Goal: Find specific page/section: Find specific page/section

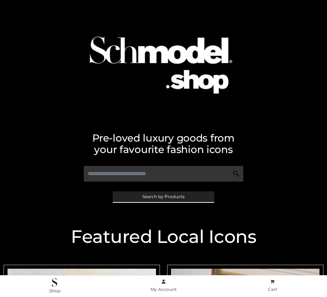
click at [163, 196] on span "Search by Products" at bounding box center [163, 196] width 42 height 4
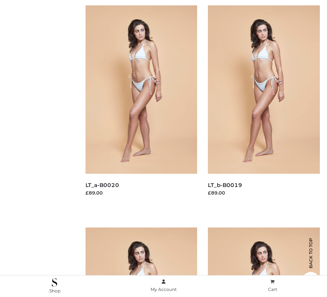
scroll to position [72, 0]
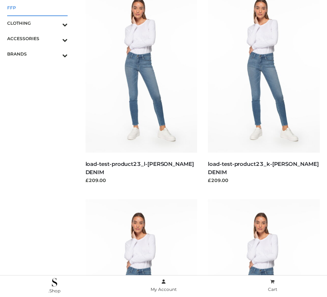
click at [37, 8] on span "FFP" at bounding box center [37, 8] width 61 height 8
